Goal: Task Accomplishment & Management: Complete application form

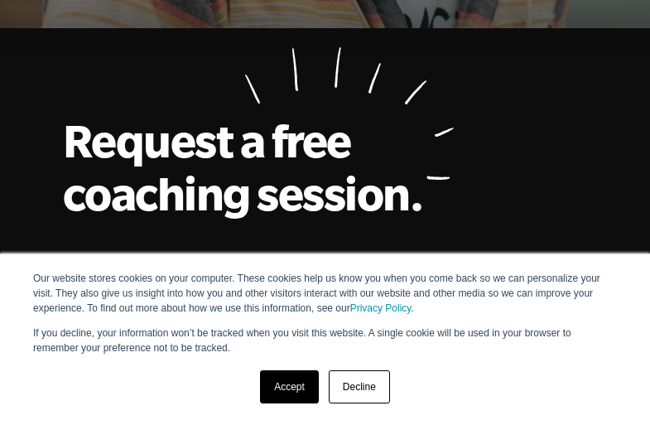
scroll to position [6174, 0]
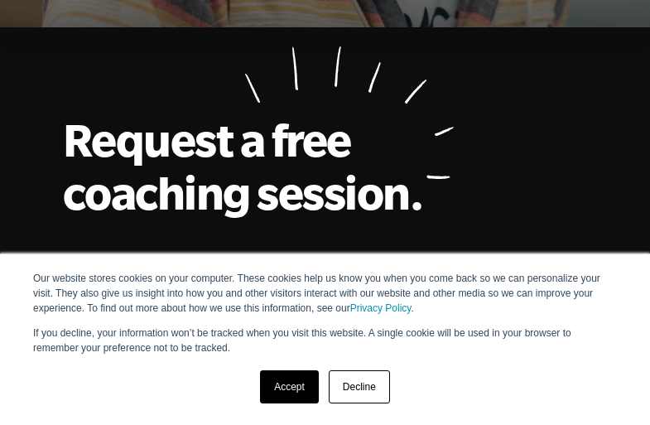
click at [289, 387] on link "Accept" at bounding box center [289, 386] width 59 height 33
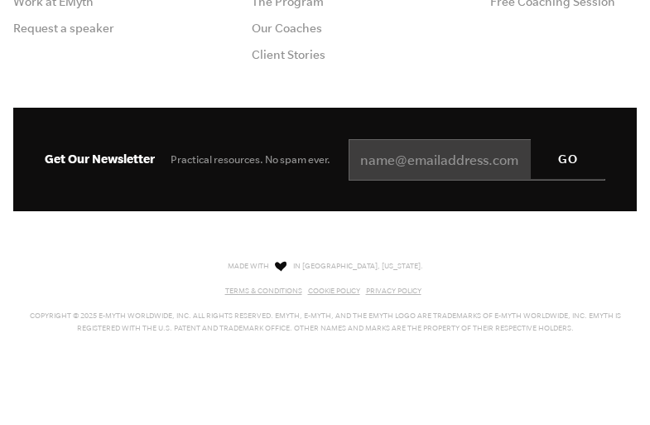
scroll to position [8001, 0]
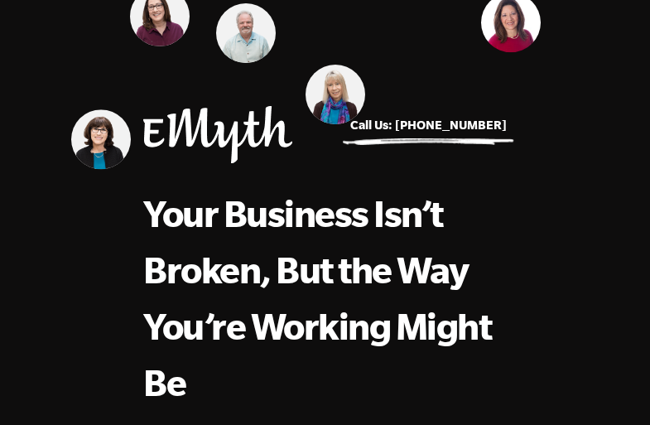
scroll to position [3207, 0]
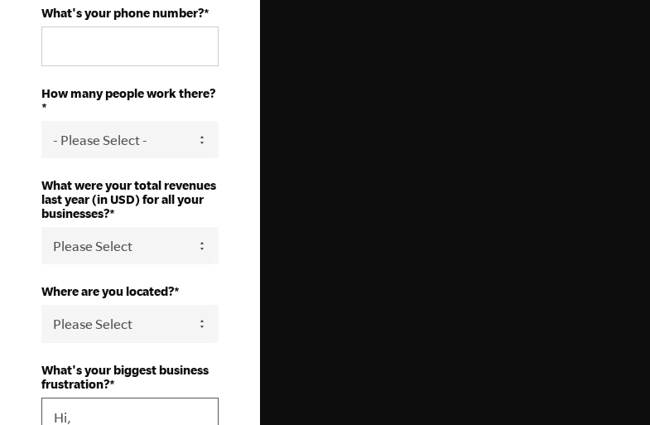
type textarea "Hi, My name is [PERSON_NAME], and I’m the CEO at Digital Octane. We help ensure…"
